Goal: Task Accomplishment & Management: Complete application form

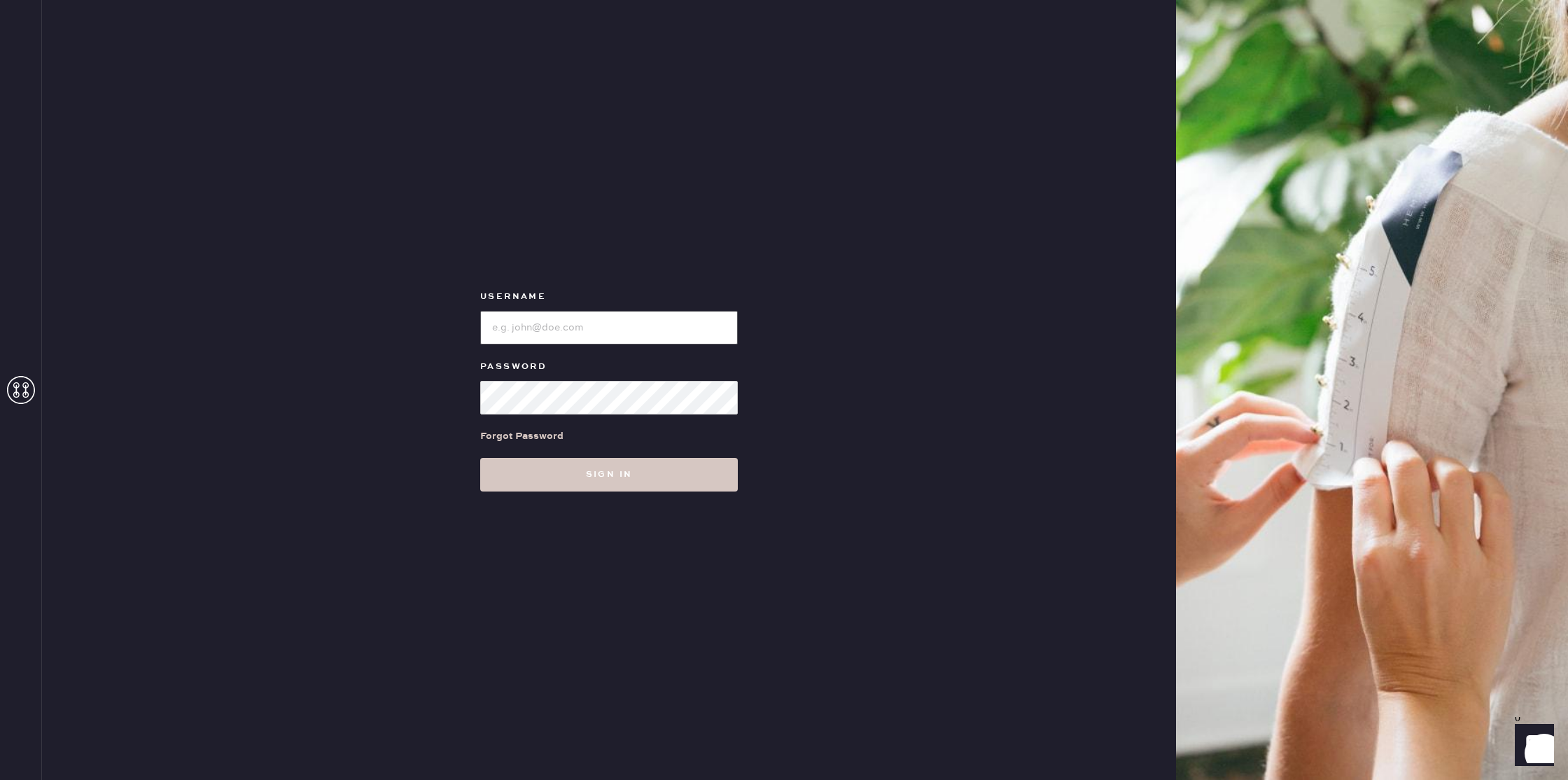
type input "reformationseattle"
click at [643, 535] on div "Username Password Forgot Password Sign in" at bounding box center [609, 390] width 1134 height 780
click at [639, 488] on button "Sign in" at bounding box center [609, 475] width 258 height 34
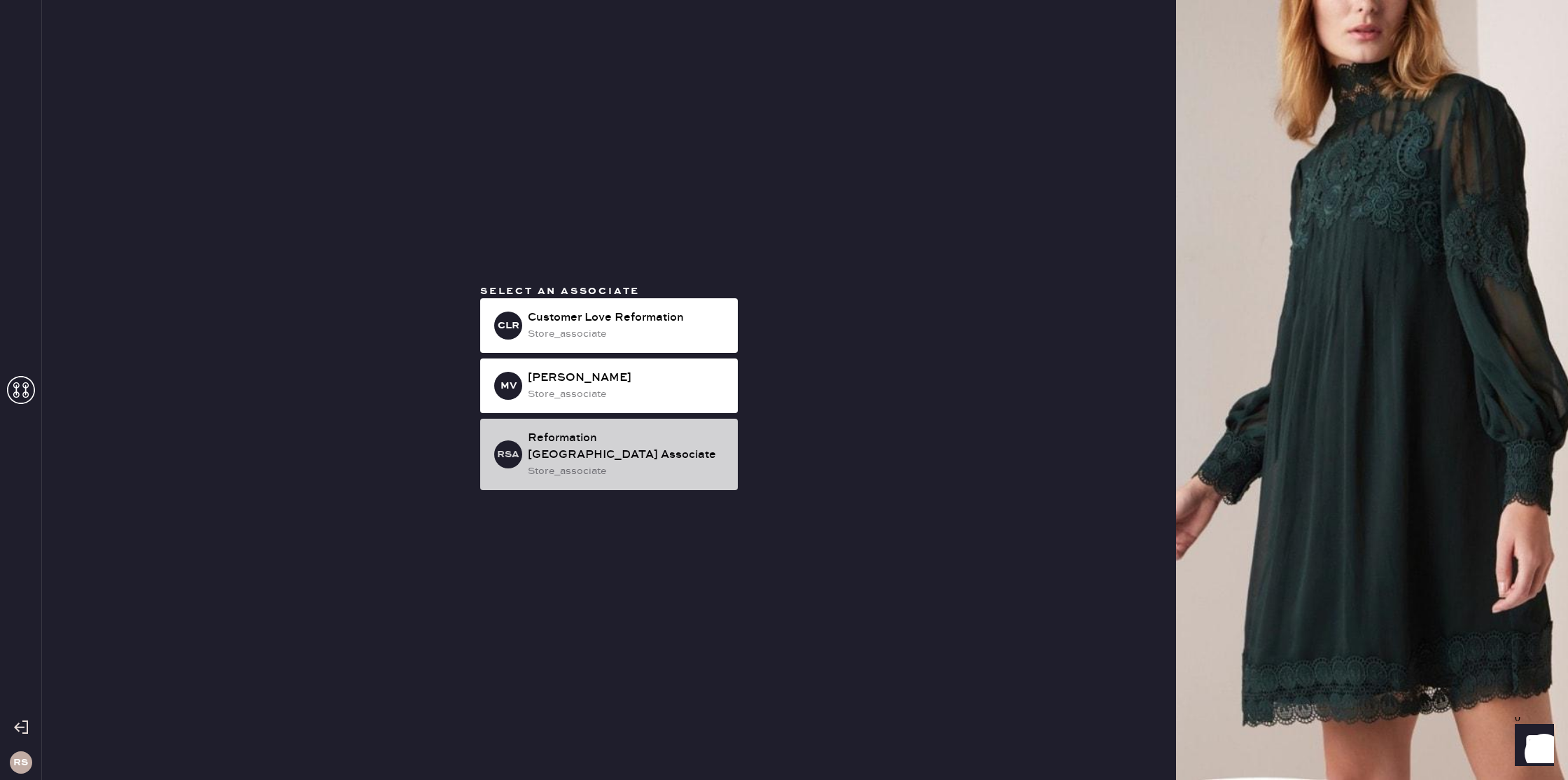
click at [661, 454] on div "Reformation [GEOGRAPHIC_DATA] Associate" at bounding box center [627, 446] width 199 height 34
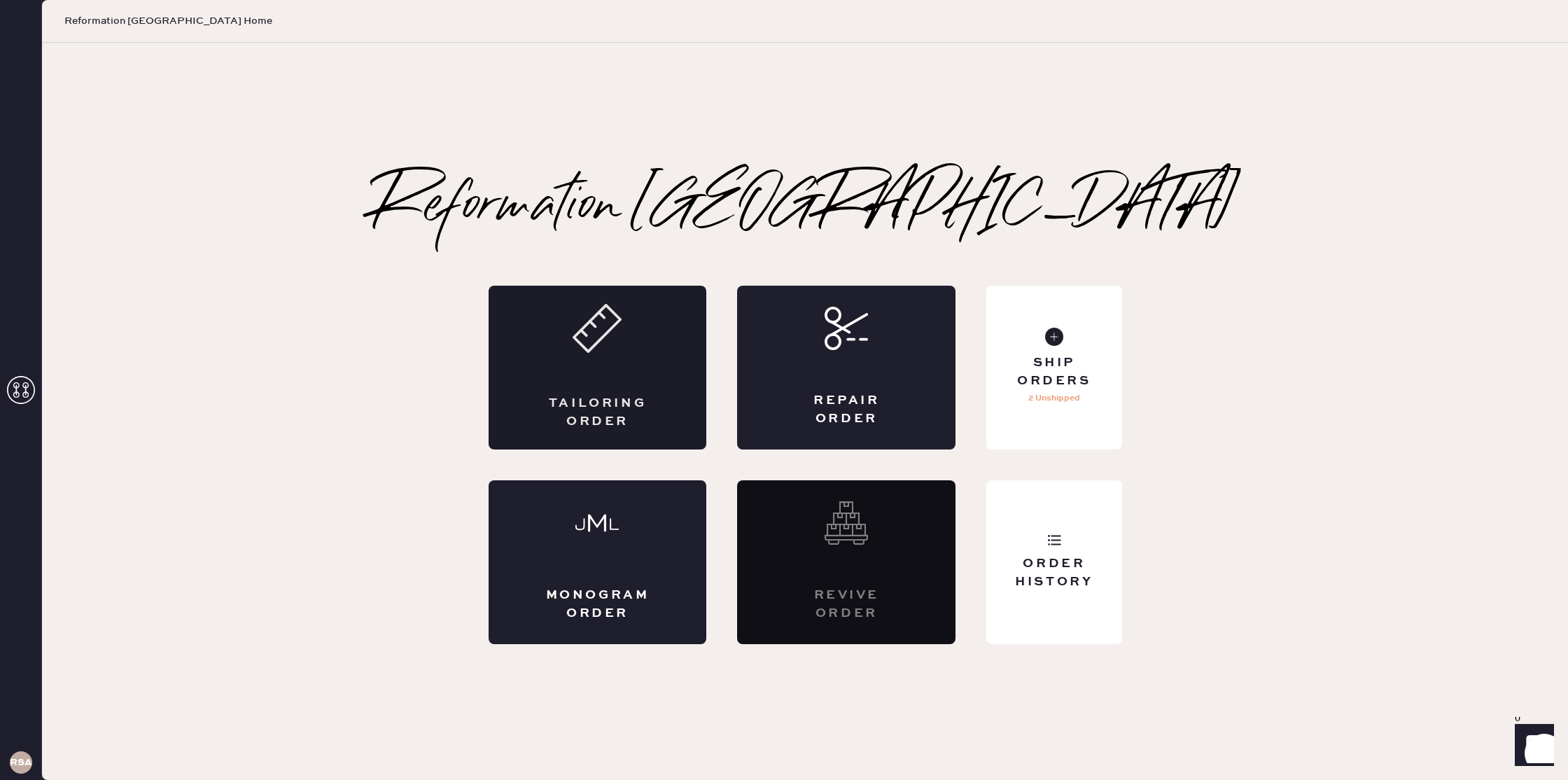
click at [601, 391] on div "Tailoring Order" at bounding box center [597, 368] width 218 height 164
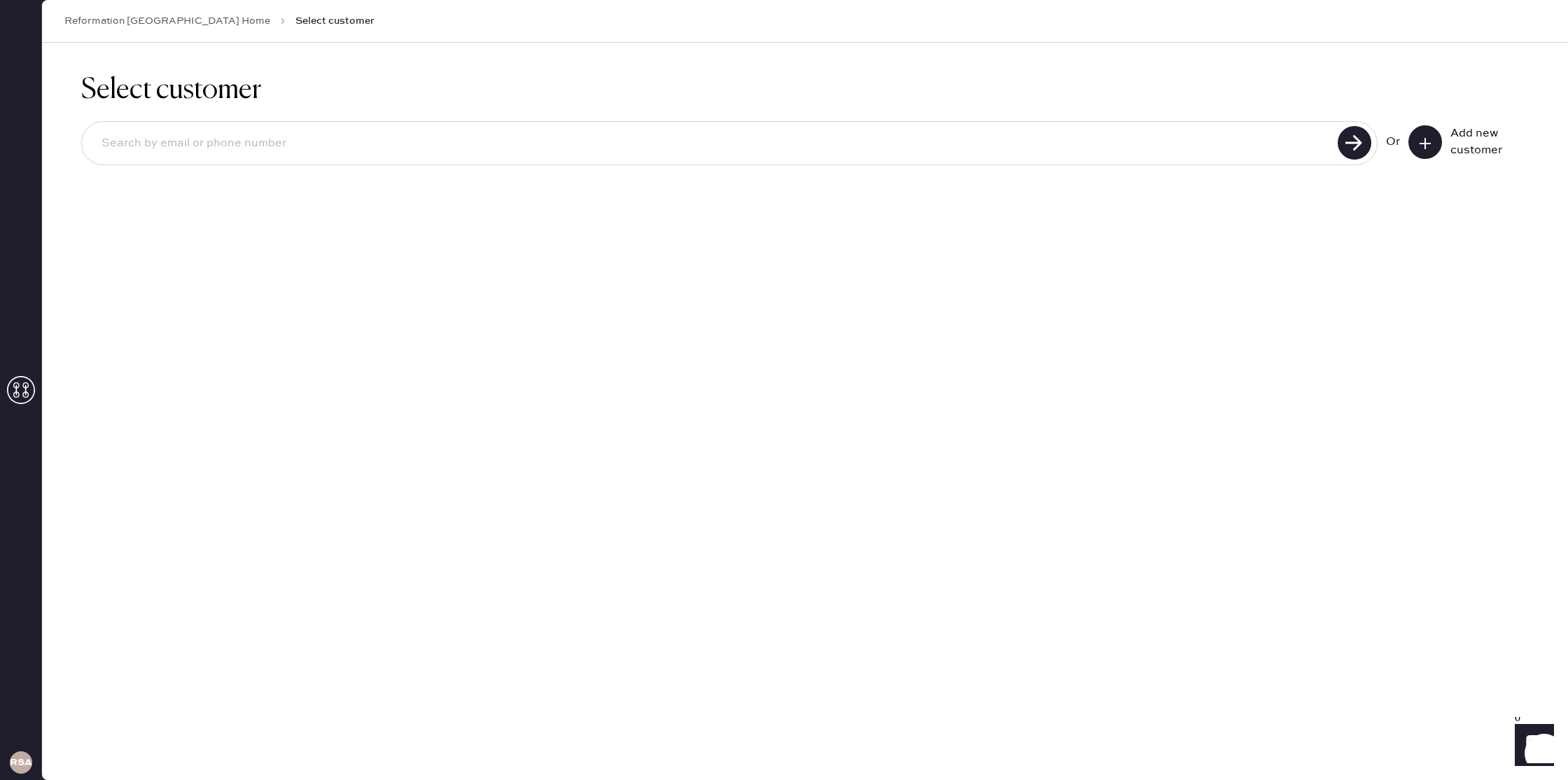
click at [1435, 124] on div "Or Add new customer" at bounding box center [805, 143] width 1448 height 44
click at [1431, 136] on icon at bounding box center [1425, 143] width 14 height 14
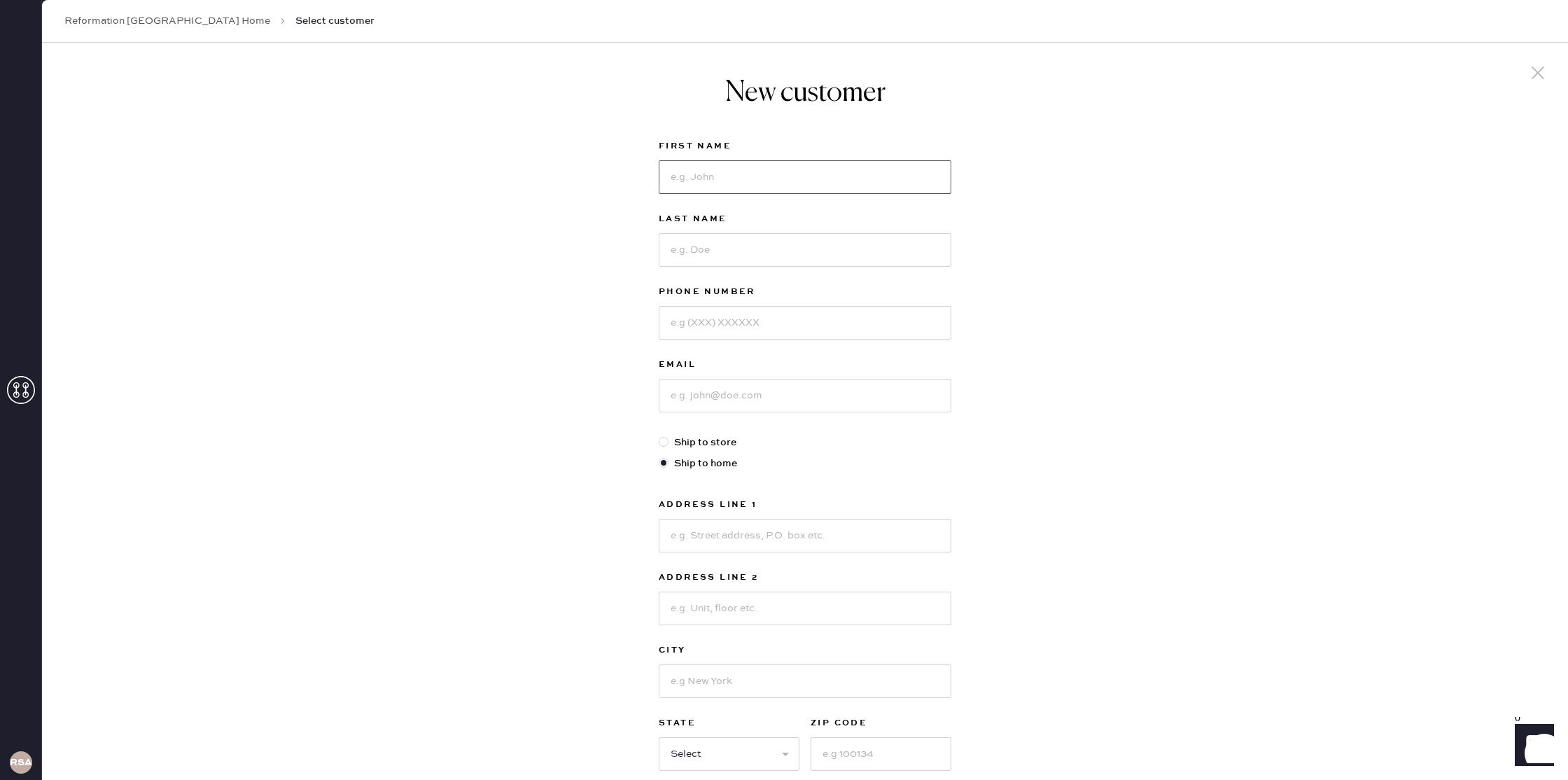
click at [838, 176] on input at bounding box center [805, 177] width 293 height 34
type input "[PERSON_NAME]"
type input "5629078559"
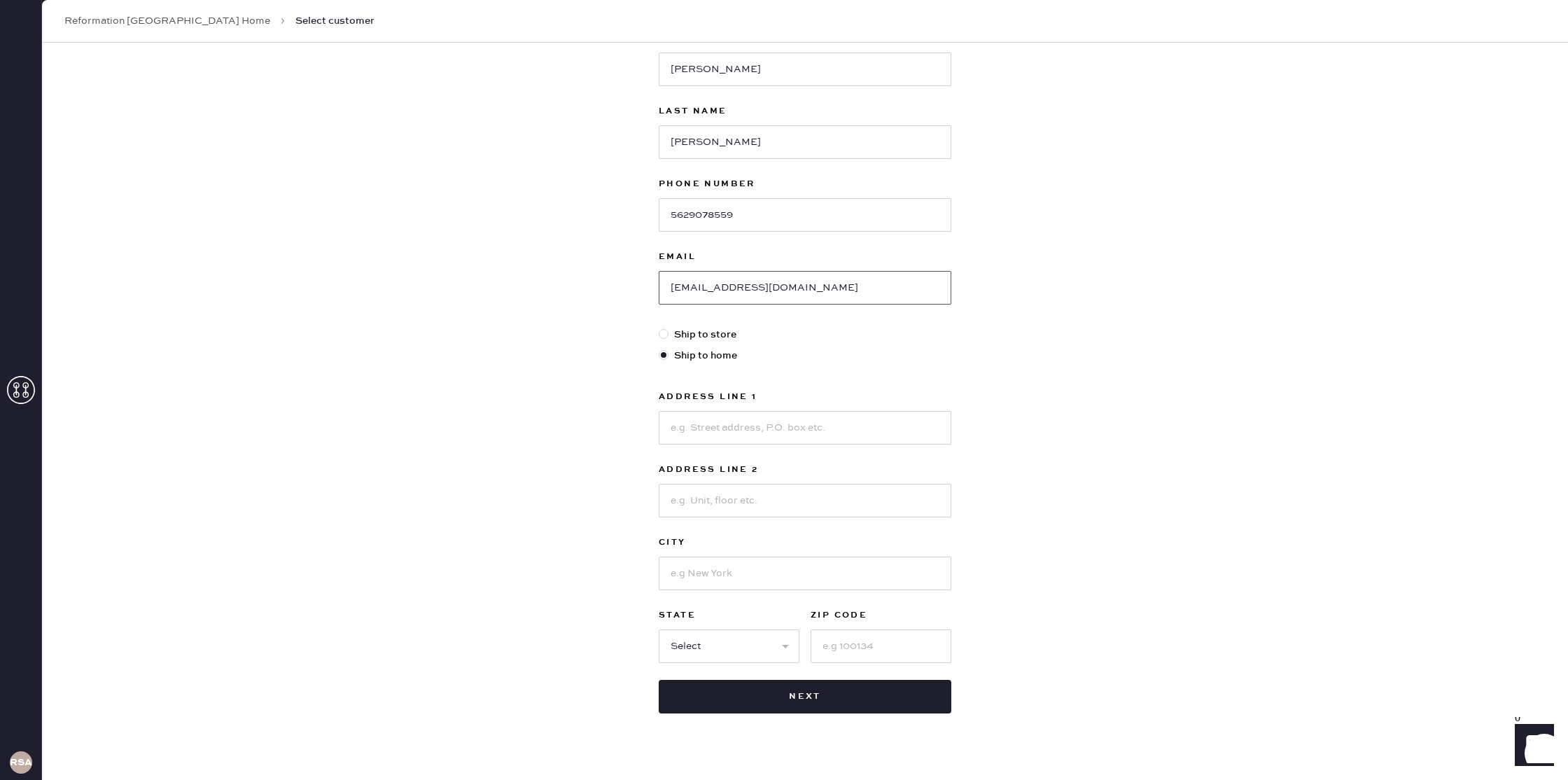
scroll to position [131, 0]
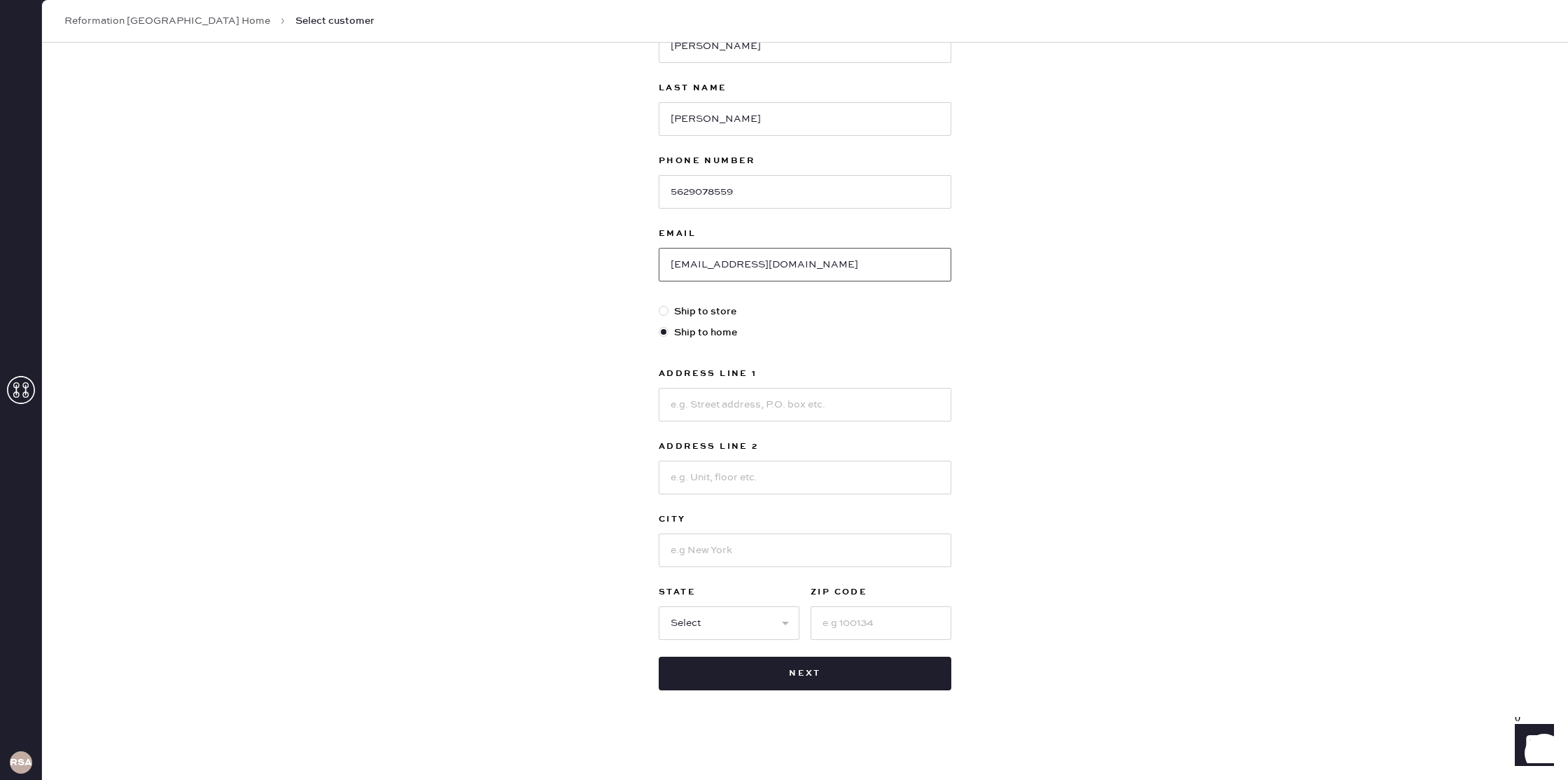
type input "[EMAIL_ADDRESS][DOMAIN_NAME]"
click at [880, 373] on label "Address Line 1" at bounding box center [805, 374] width 293 height 17
click at [883, 396] on input at bounding box center [805, 404] width 293 height 34
type input "[STREET_ADDRESS]"
type input "Apt 418"
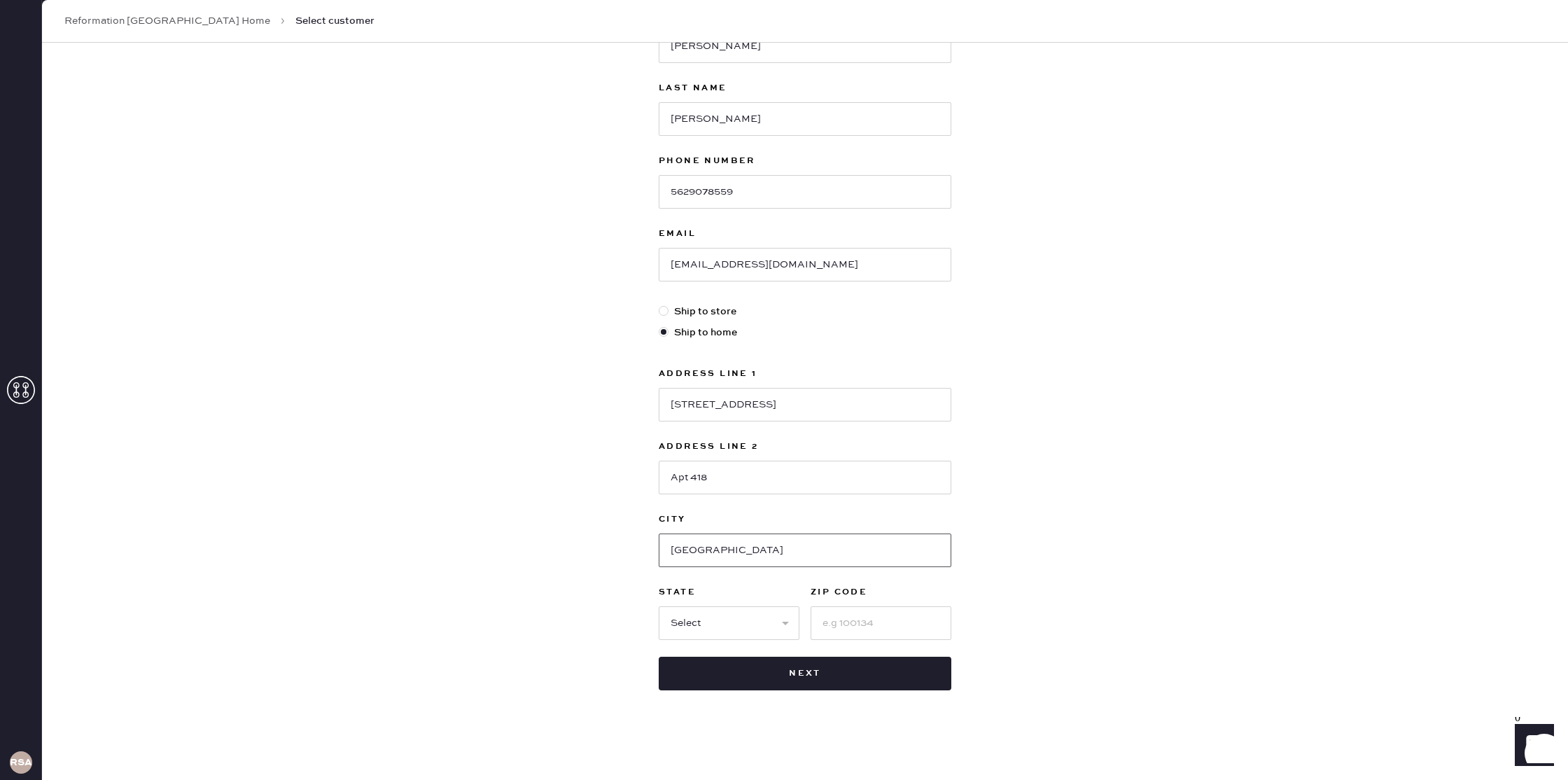
type input "[GEOGRAPHIC_DATA]"
select select "WA"
type input "98122"
click at [922, 669] on button "Next" at bounding box center [805, 673] width 293 height 34
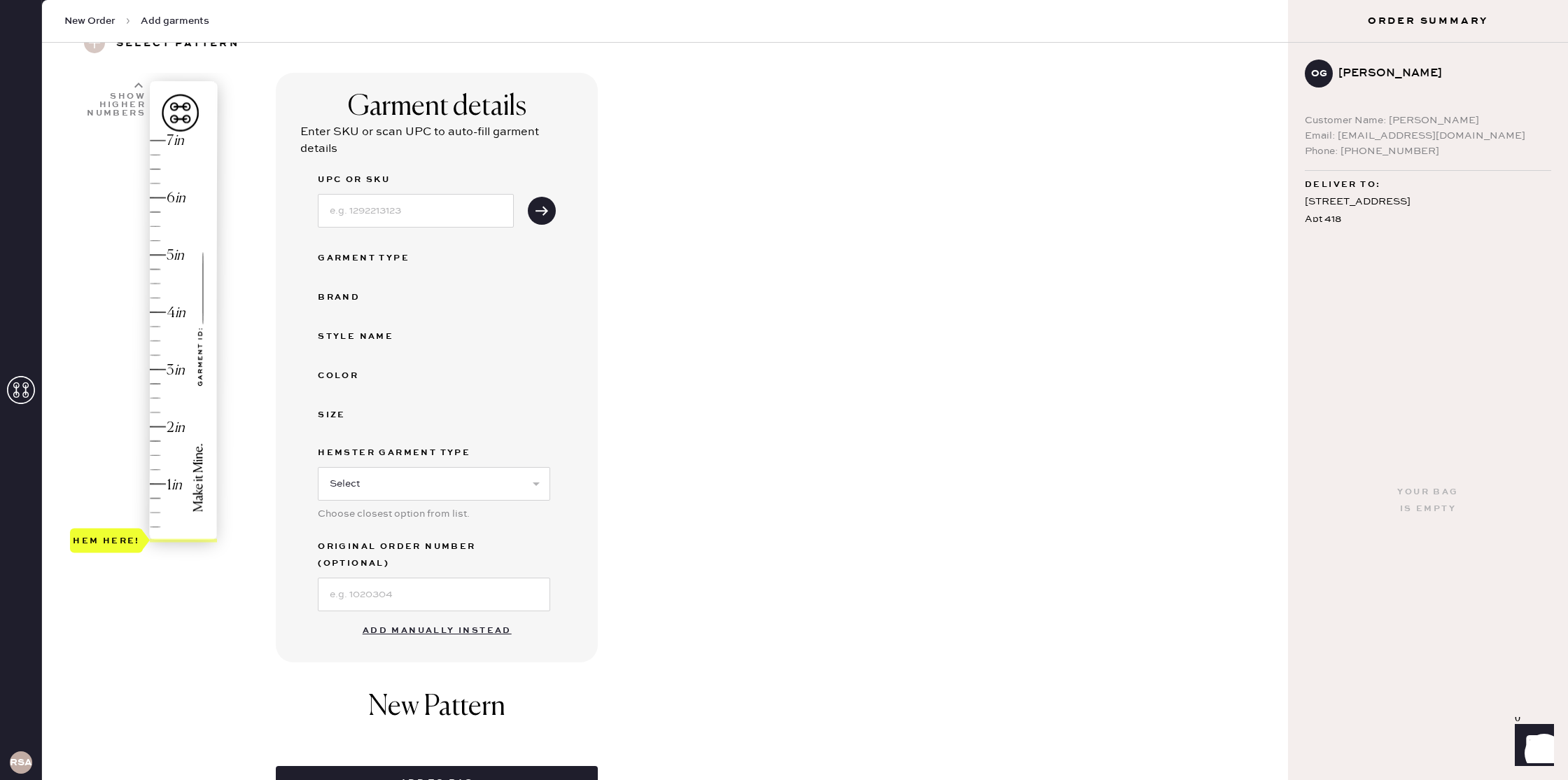
scroll to position [142, 0]
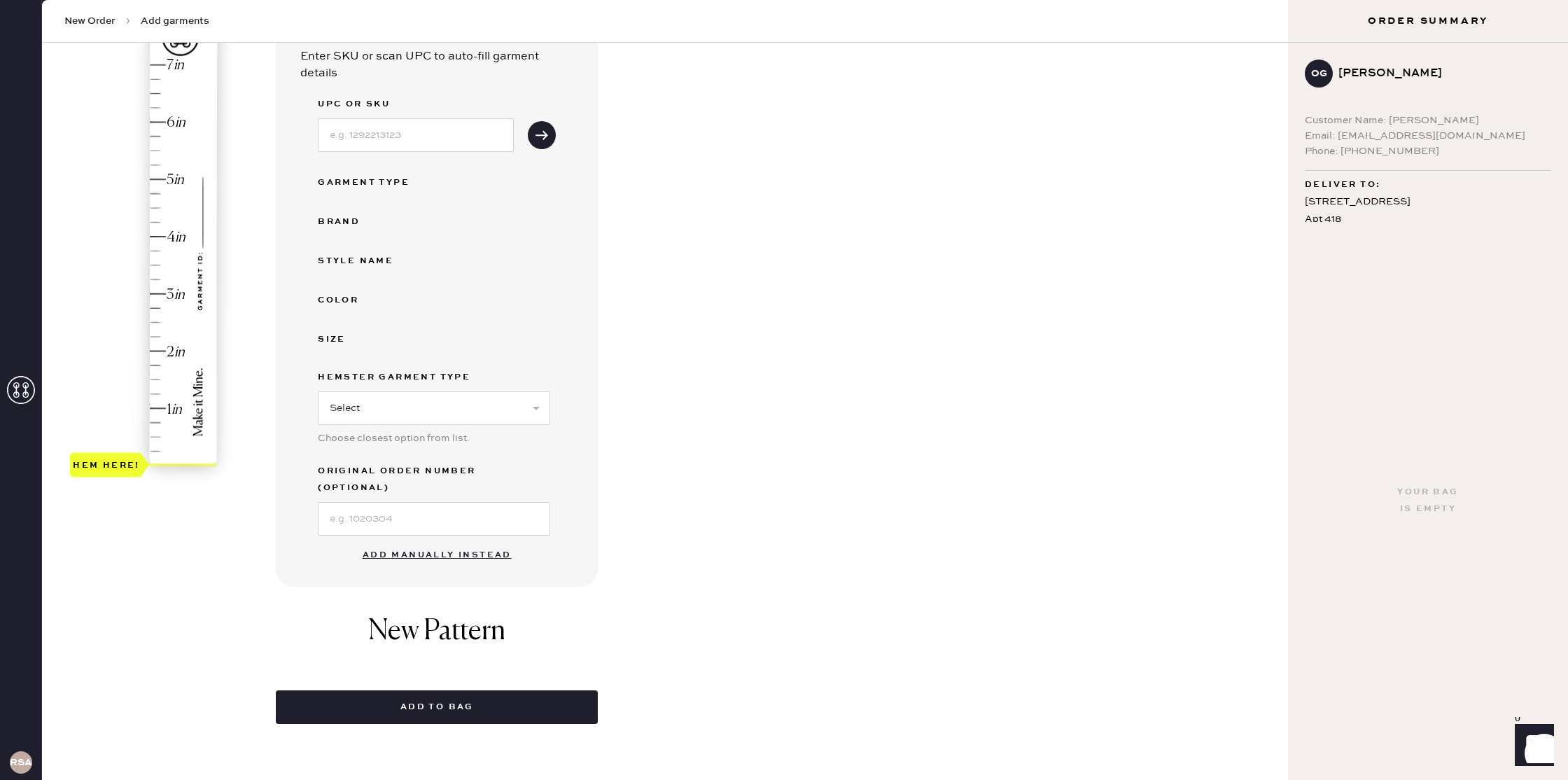
click at [489, 542] on button "Add manually instead" at bounding box center [437, 556] width 166 height 28
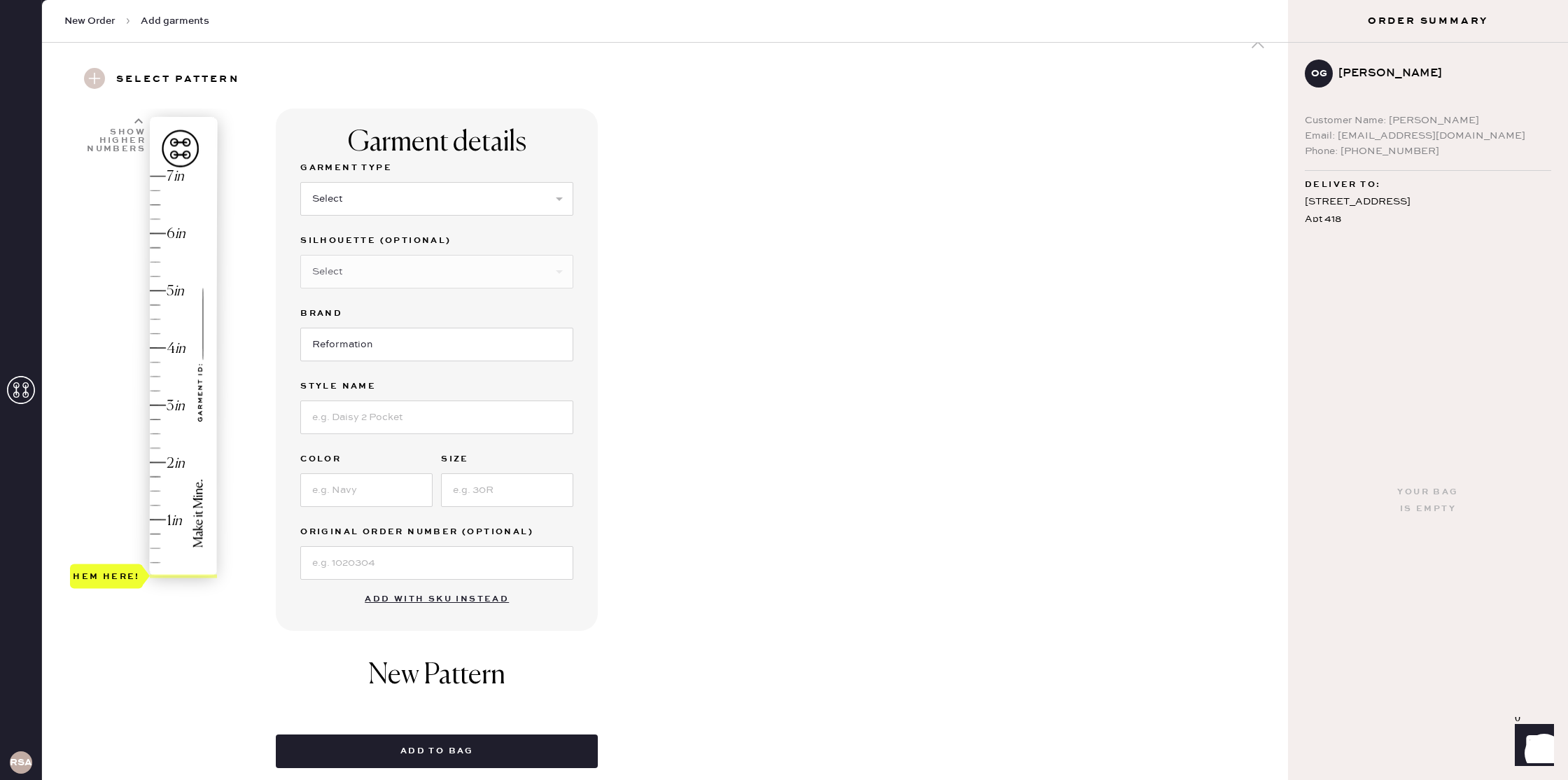
scroll to position [0, 0]
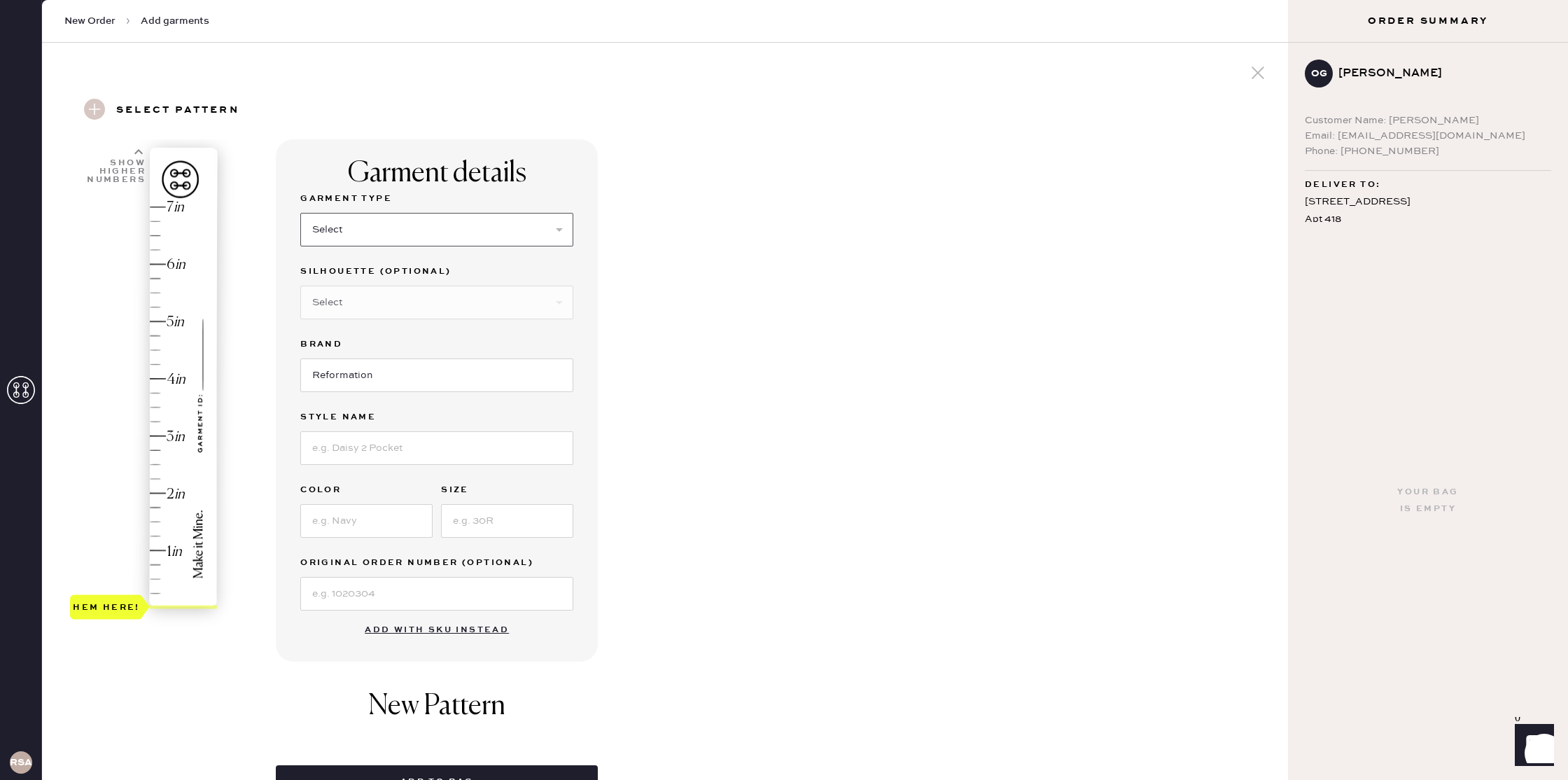
click at [421, 242] on select "Select Basic Skirt Jeans Leggings Pants Shorts Basic Sleeved Dress Basic Sleeve…" at bounding box center [437, 229] width 273 height 34
select select "2"
click at [301, 213] on select "Select Basic Skirt Jeans Leggings Pants Shorts Basic Sleeved Dress Basic Sleeve…" at bounding box center [437, 229] width 273 height 34
click at [404, 312] on select "Select Shorts Cropped Flare Boot Cut Straight Skinny Other" at bounding box center [437, 302] width 273 height 34
click at [437, 454] on input at bounding box center [437, 448] width 273 height 34
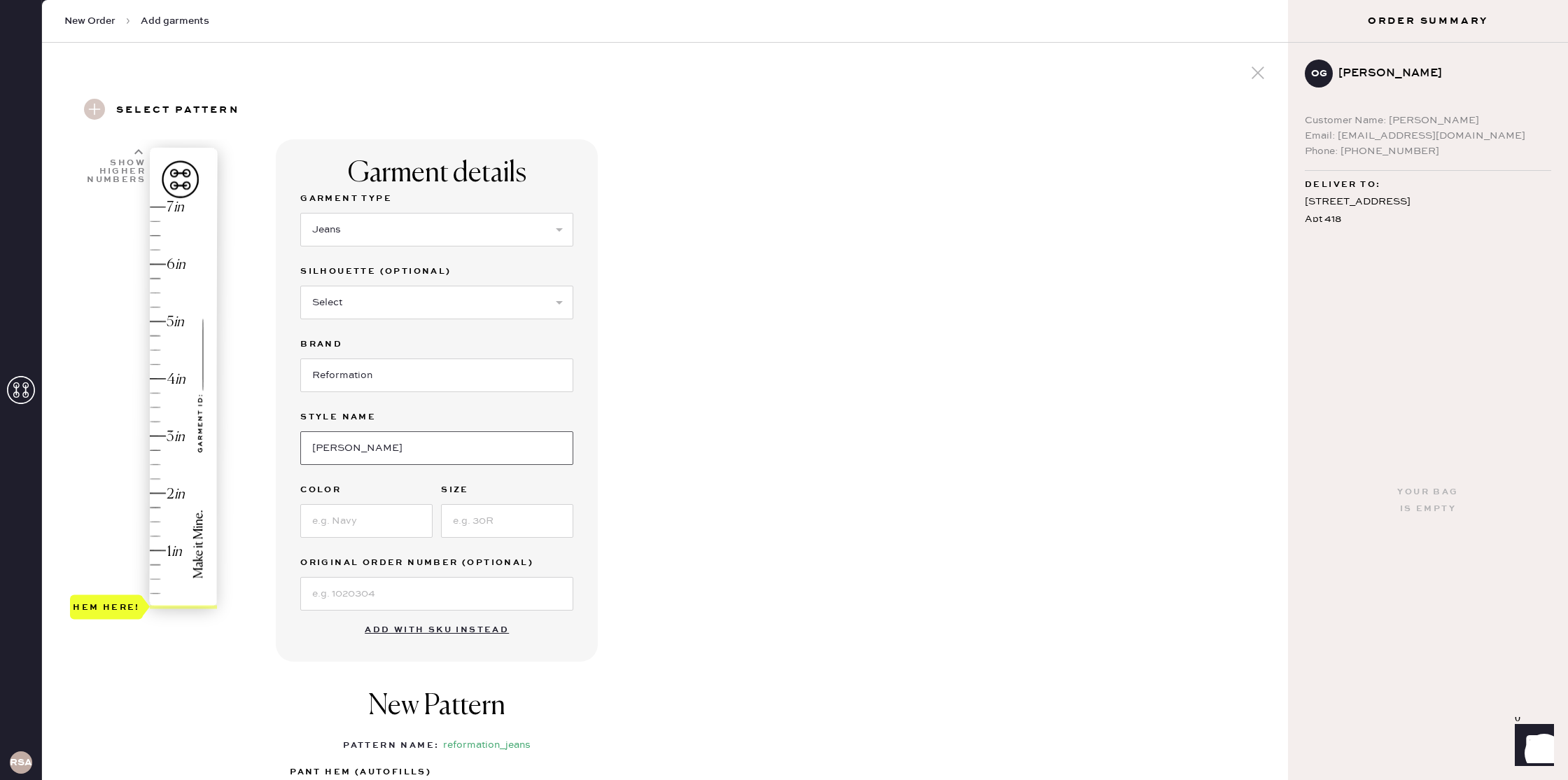
type input "[PERSON_NAME] Rise Slouchy Wide Leg Jeans"
click at [391, 527] on input at bounding box center [367, 521] width 132 height 34
type input "[PERSON_NAME]"
type input "24"
type input "2"
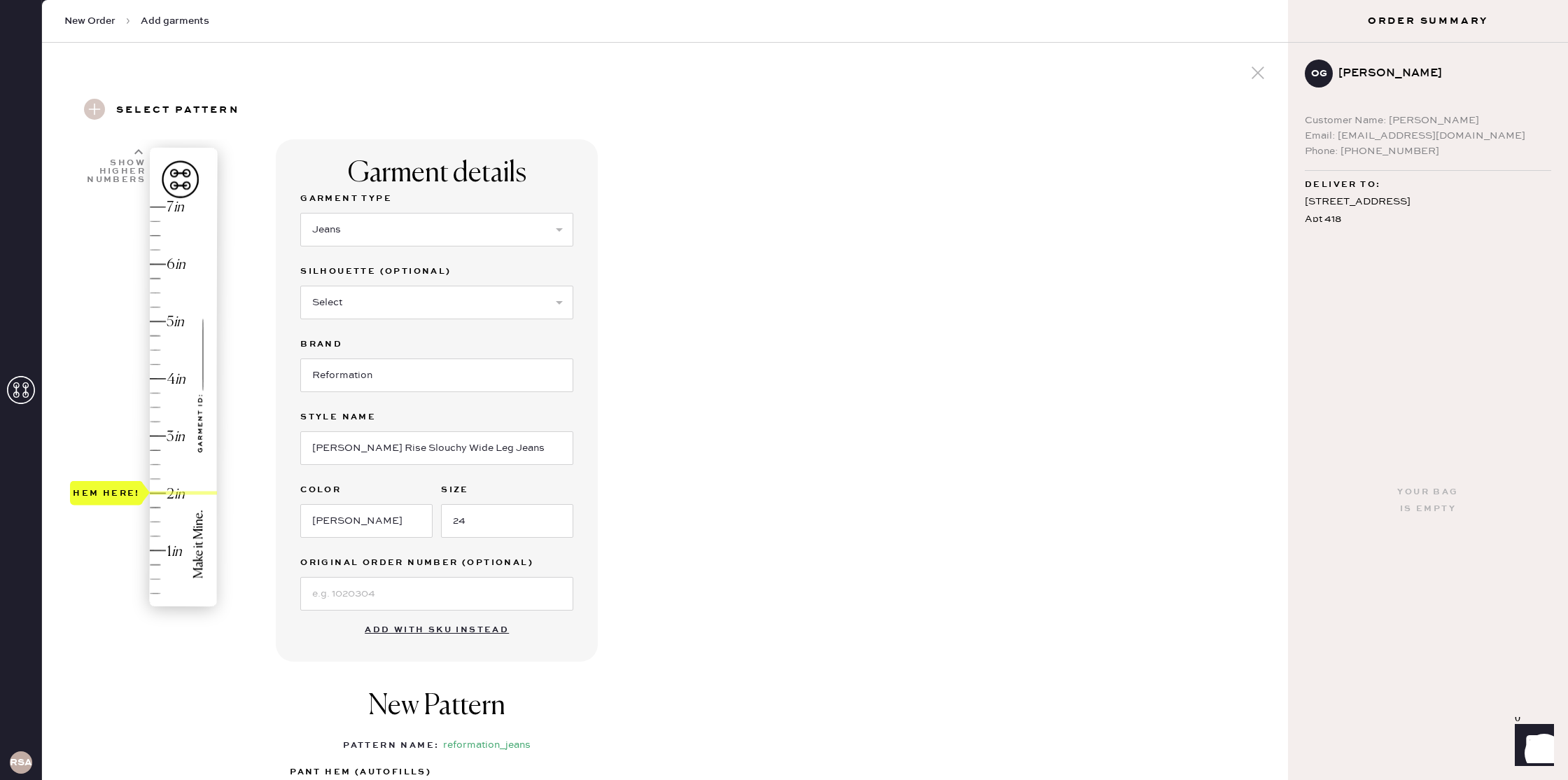
click at [178, 494] on div "Hem here!" at bounding box center [144, 408] width 149 height 413
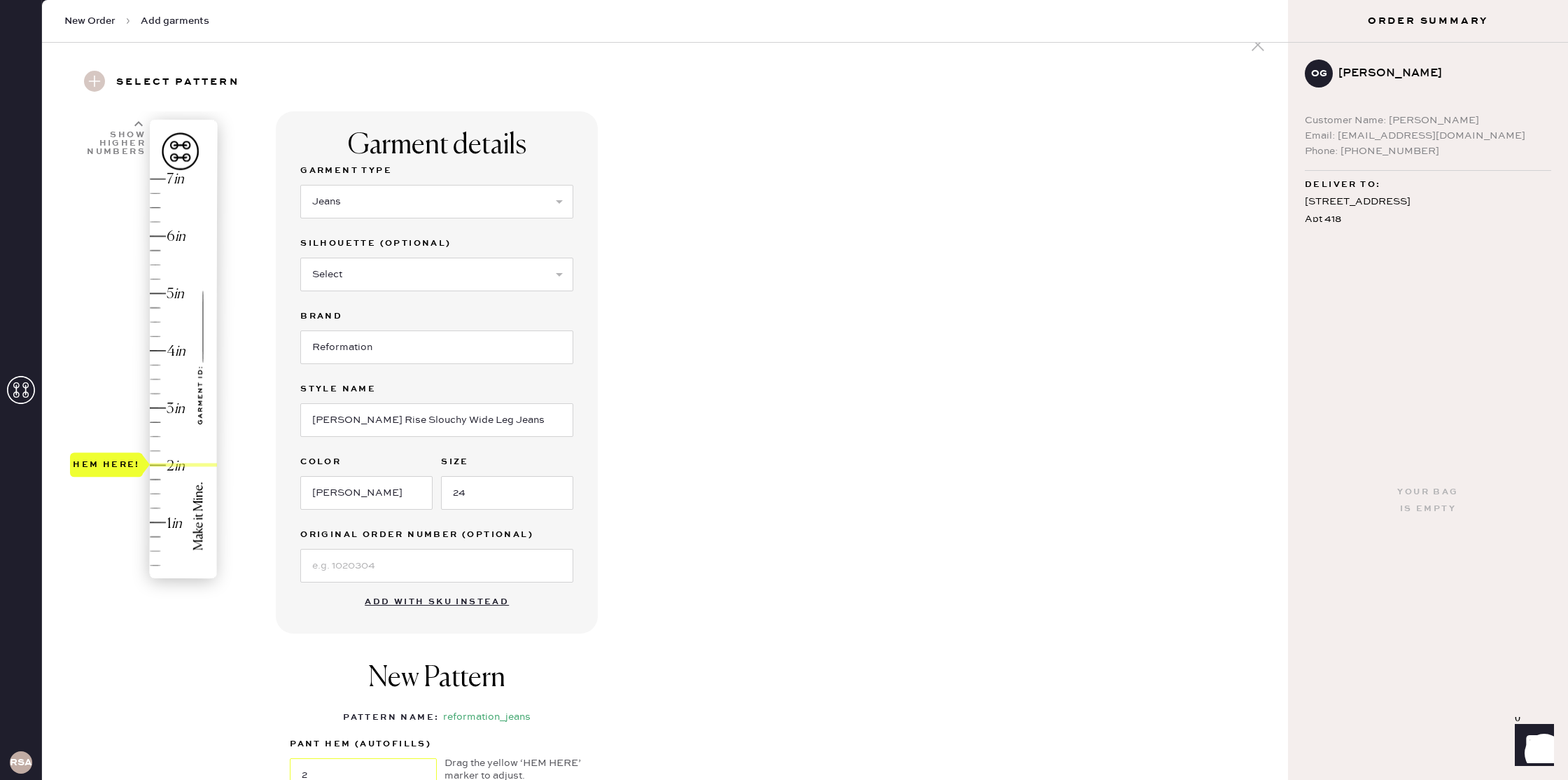
scroll to position [196, 0]
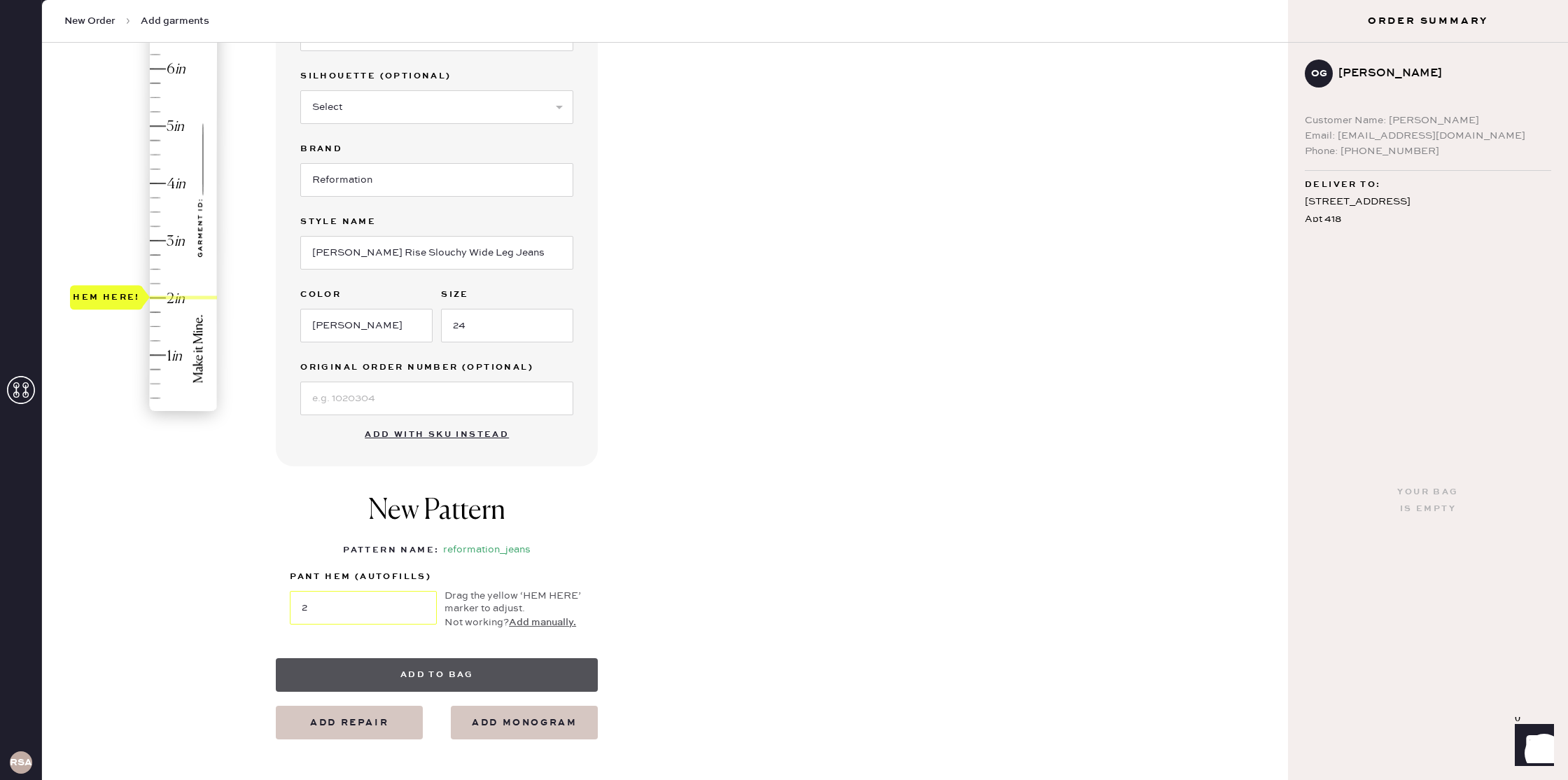
click at [525, 661] on button "Add to bag" at bounding box center [436, 675] width 322 height 34
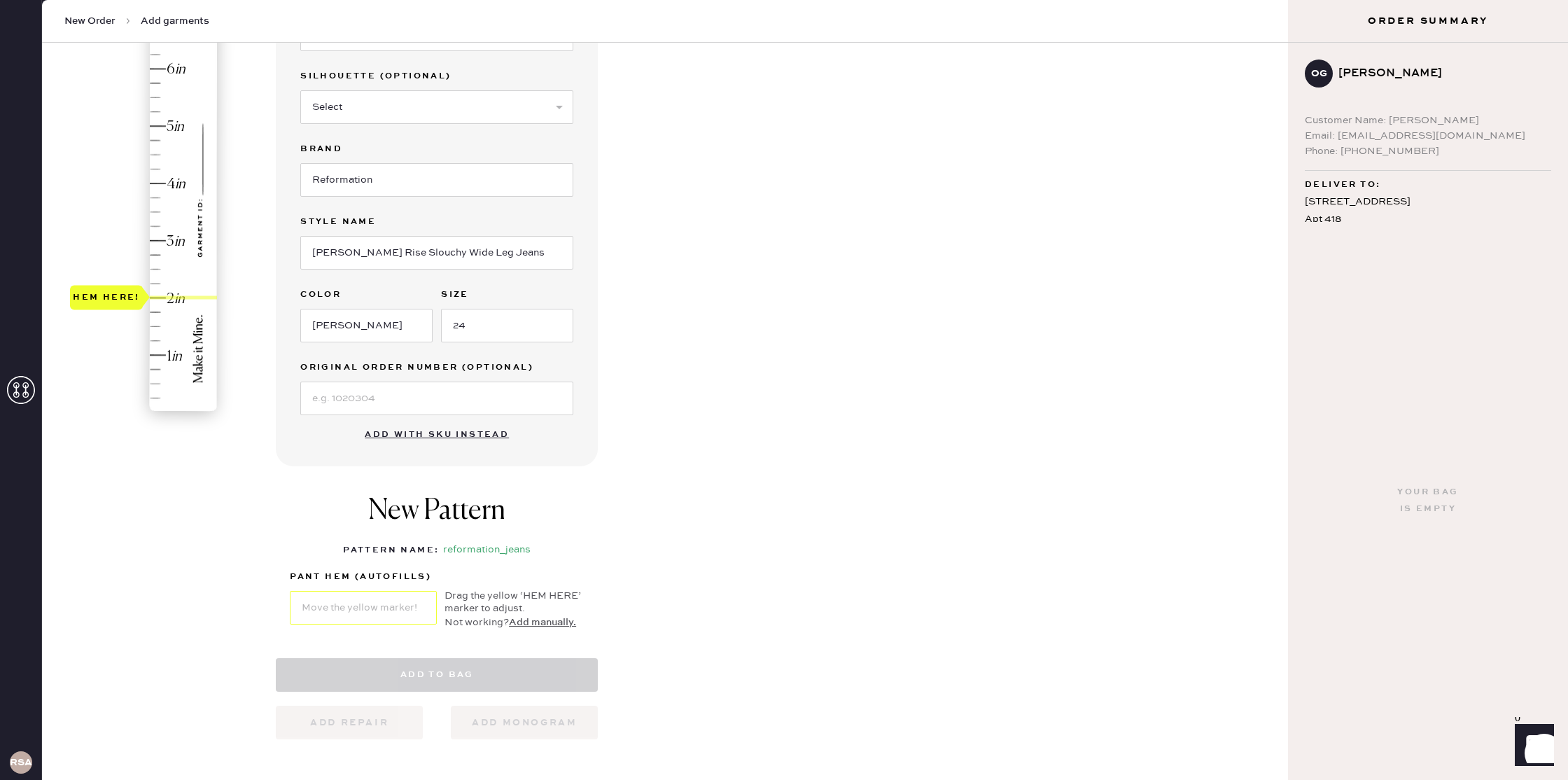
select select "2"
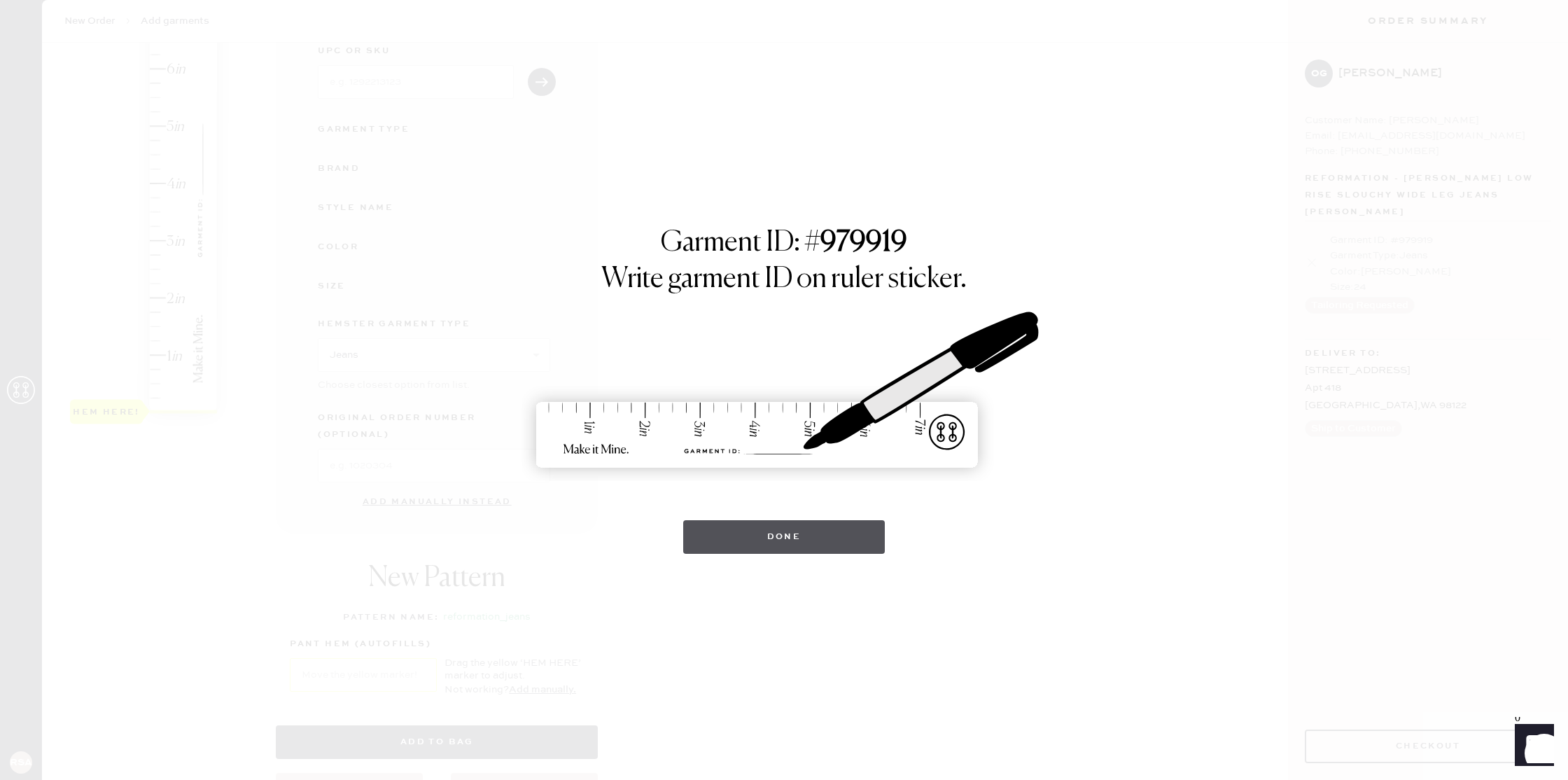
click at [833, 552] on button "Done" at bounding box center [784, 537] width 203 height 34
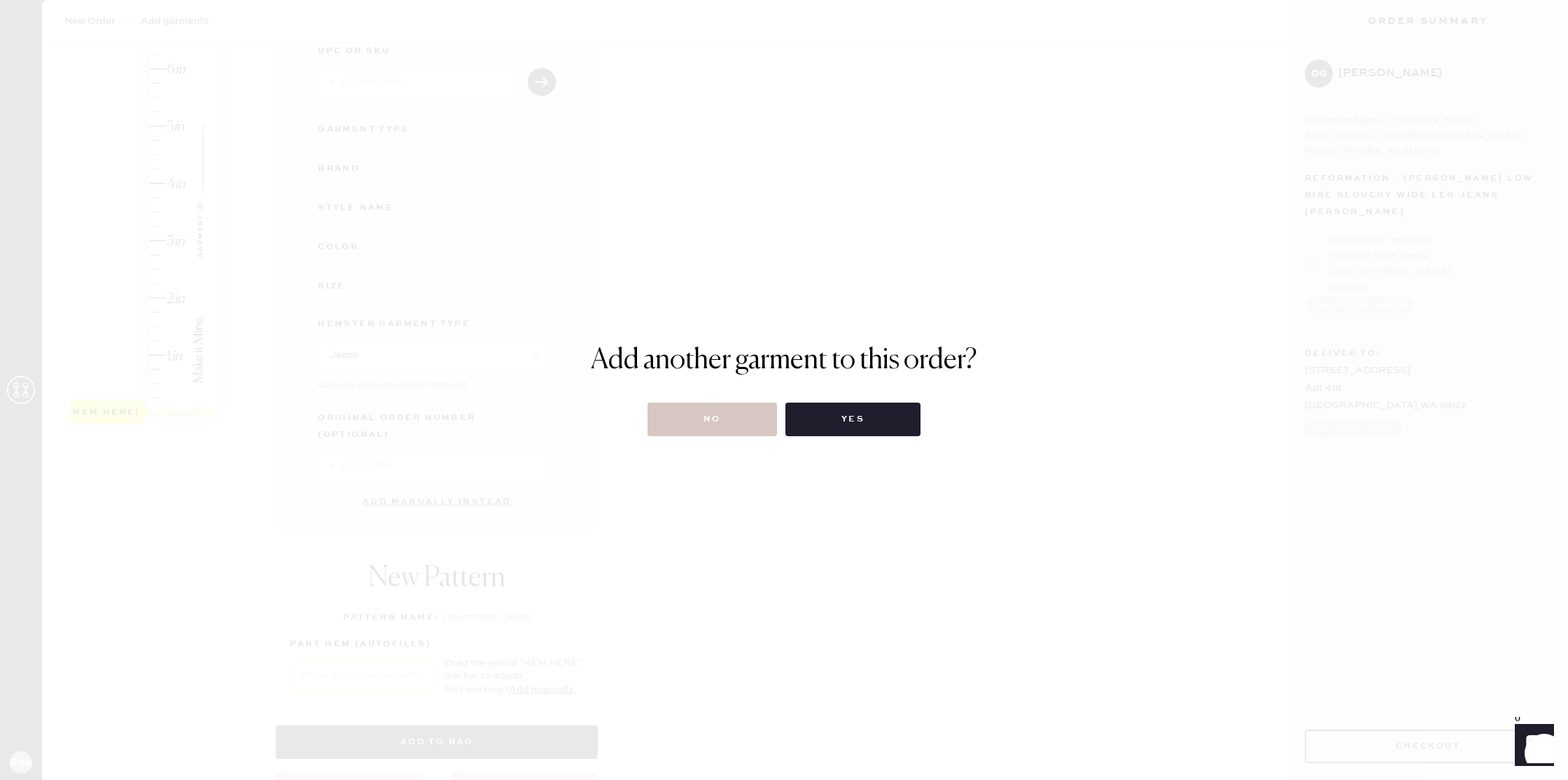
click at [749, 439] on div "Add another garment to this order? No Yes" at bounding box center [784, 390] width 1568 height 780
click at [742, 426] on button "No" at bounding box center [712, 419] width 129 height 34
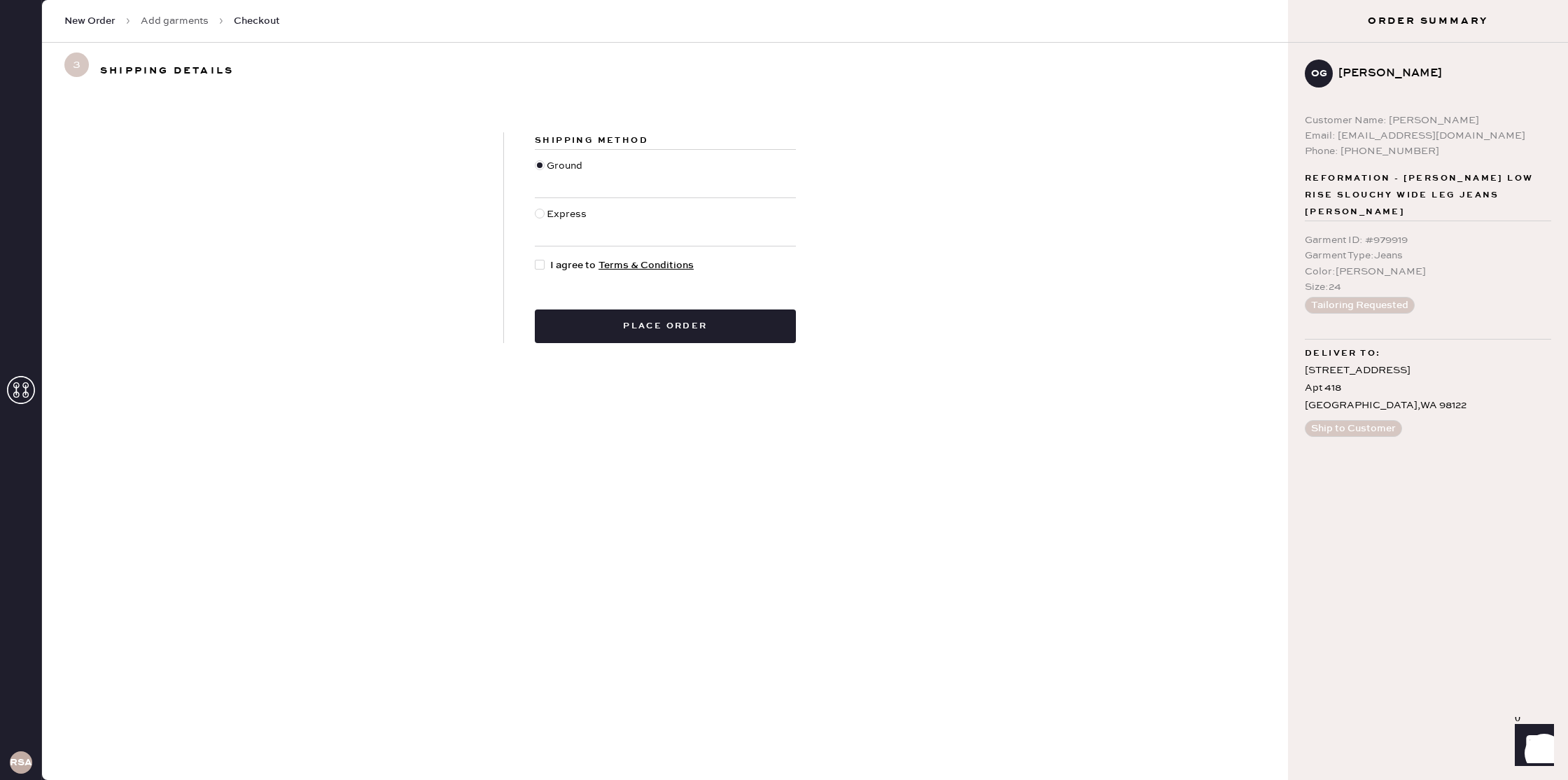
click at [583, 267] on span "I agree to Terms & Conditions" at bounding box center [622, 266] width 143 height 16
click at [536, 259] on input "I agree to Terms & Conditions" at bounding box center [535, 258] width 1 height 1
checkbox input "true"
click at [600, 311] on button "Place order" at bounding box center [665, 326] width 261 height 34
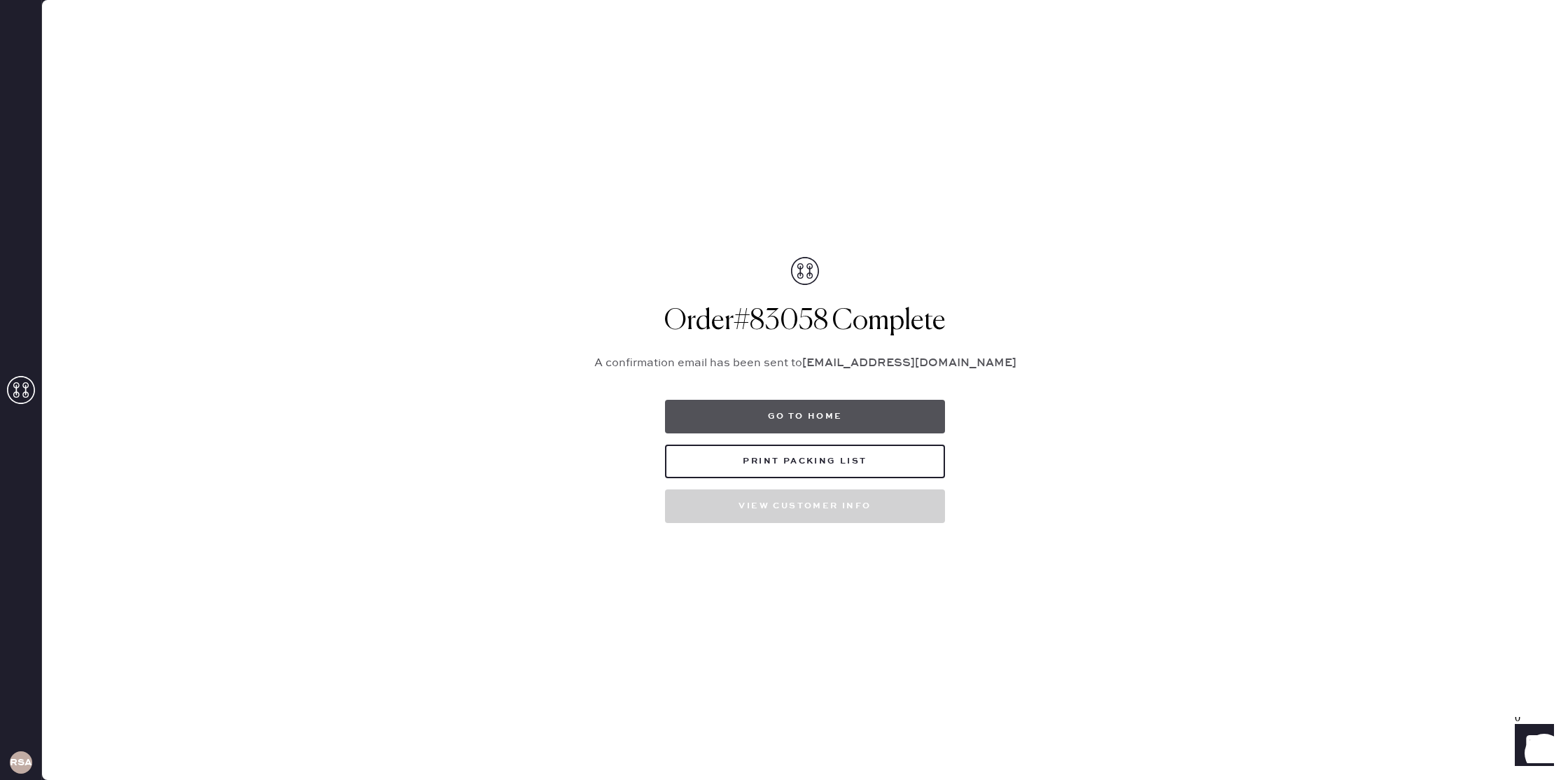
click at [832, 411] on button "Go to home" at bounding box center [805, 416] width 280 height 34
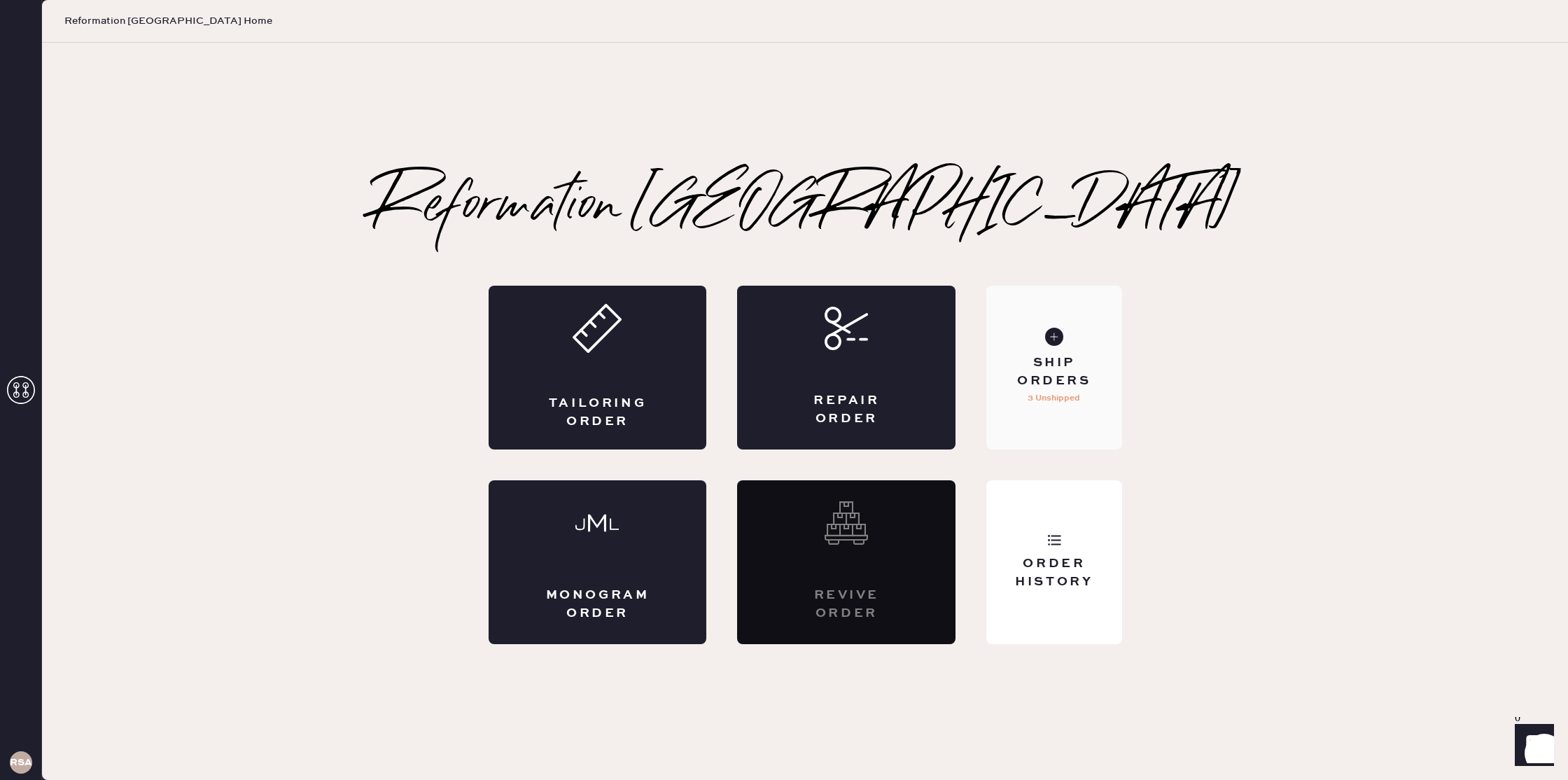
click at [1058, 422] on div "Ship Orders 3 Unshipped" at bounding box center [1053, 368] width 135 height 164
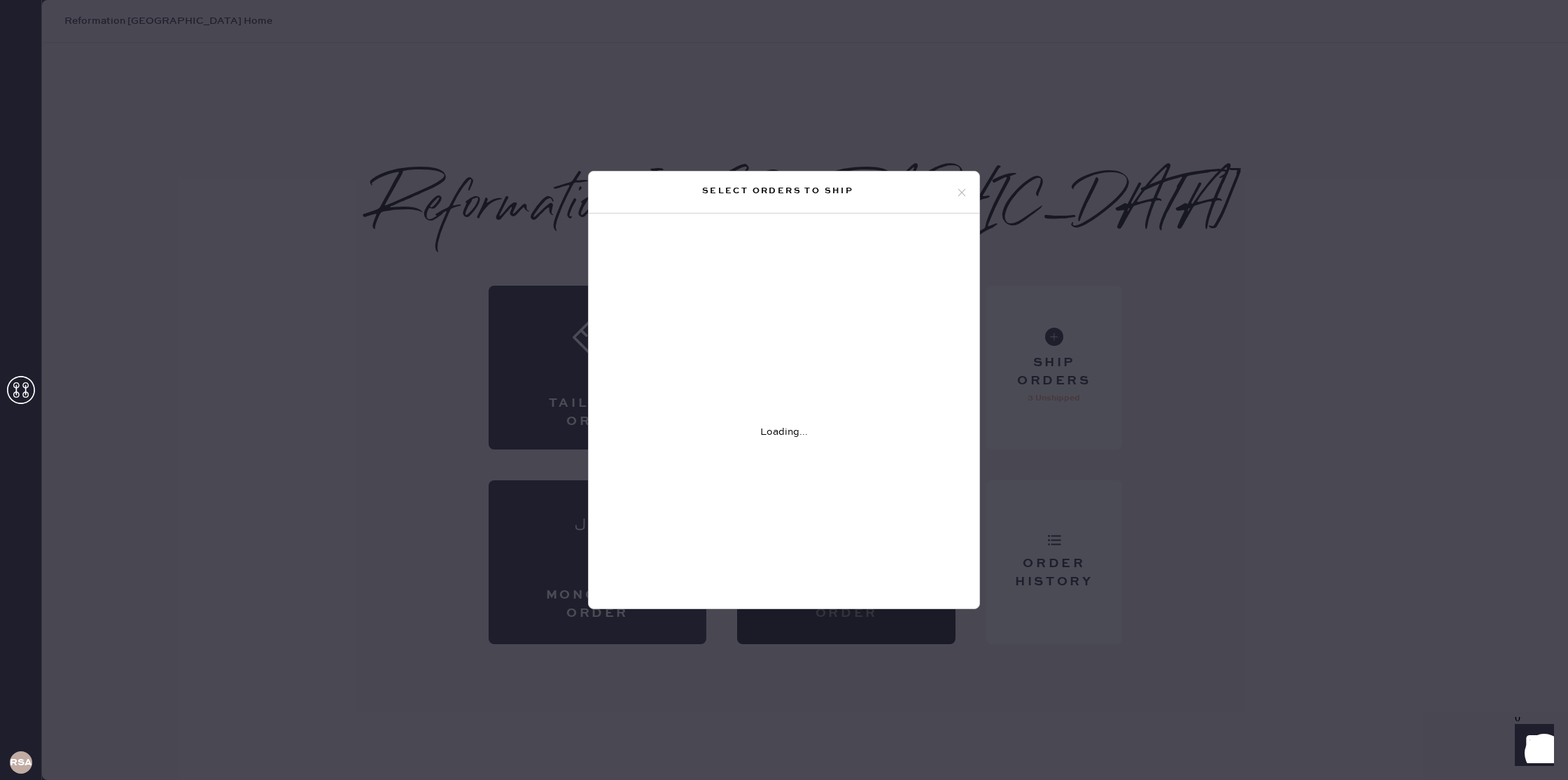
click at [962, 193] on icon at bounding box center [962, 192] width 12 height 12
